Goal: Task Accomplishment & Management: Complete application form

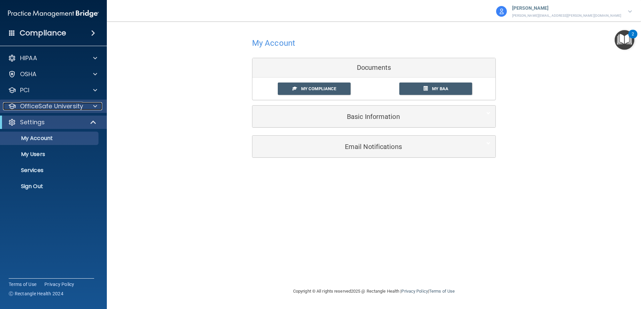
click at [45, 108] on p "OfficeSafe University" at bounding box center [51, 106] width 63 height 8
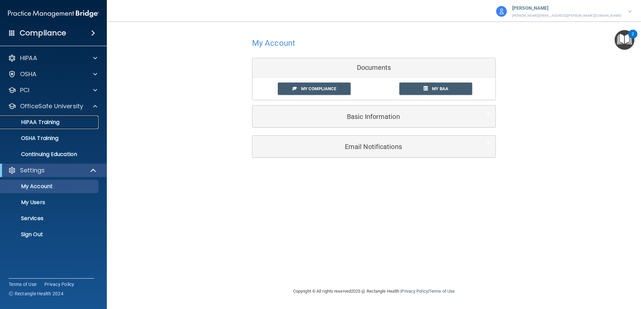
click at [47, 123] on p "HIPAA Training" at bounding box center [31, 122] width 55 height 7
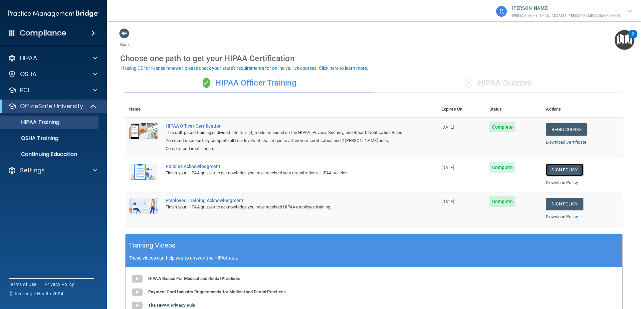
click at [548, 167] on link "Sign Policy" at bounding box center [563, 169] width 37 height 12
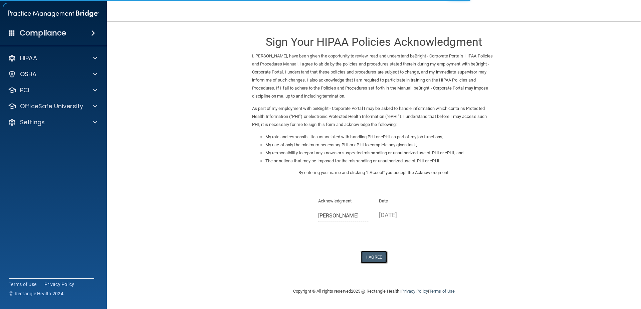
click at [369, 254] on button "I Agree" at bounding box center [373, 257] width 27 height 12
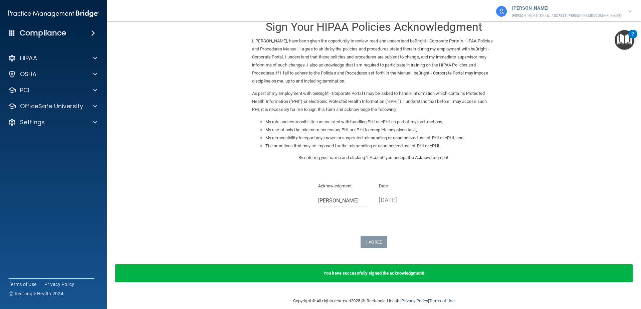
scroll to position [23, 0]
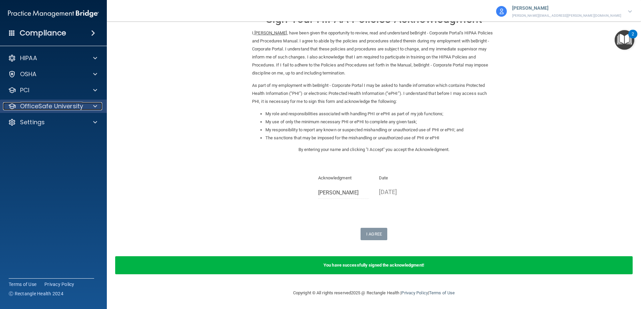
click at [73, 109] on p "OfficeSafe University" at bounding box center [51, 106] width 63 height 8
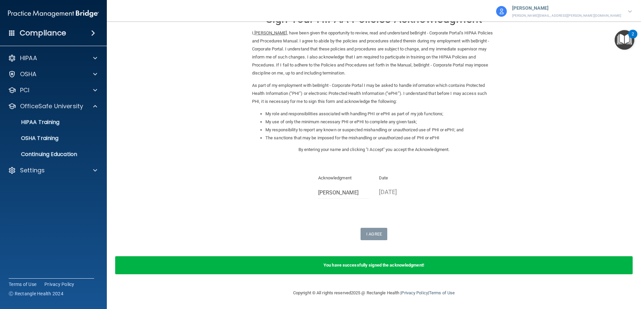
click at [443, 124] on li "My use of only the minimum necessary PHI or ePHI to complete any given task;" at bounding box center [380, 122] width 230 height 8
click at [56, 122] on p "HIPAA Training" at bounding box center [31, 122] width 55 height 7
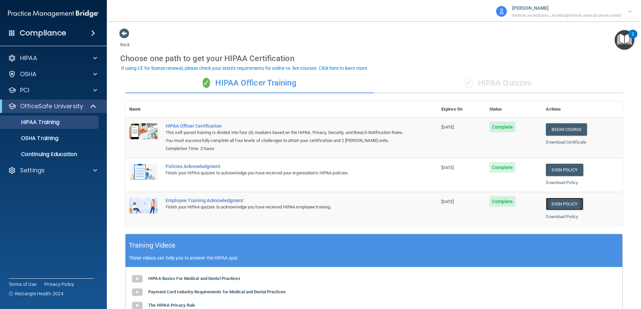
click at [552, 205] on link "Sign Policy" at bounding box center [563, 203] width 37 height 12
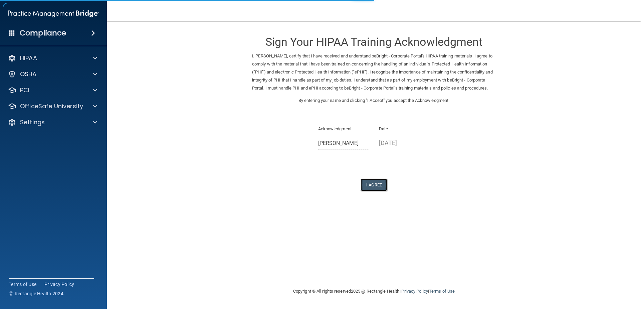
click at [378, 191] on button "I Agree" at bounding box center [373, 184] width 27 height 12
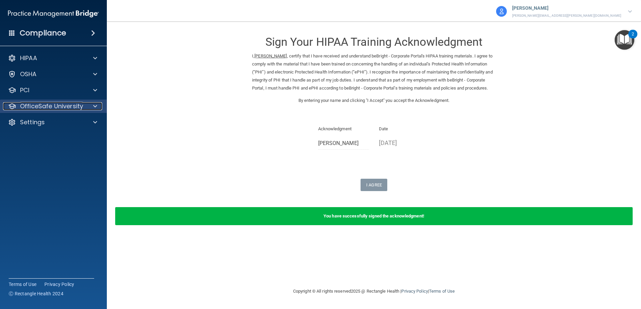
click at [81, 106] on p "OfficeSafe University" at bounding box center [51, 106] width 63 height 8
